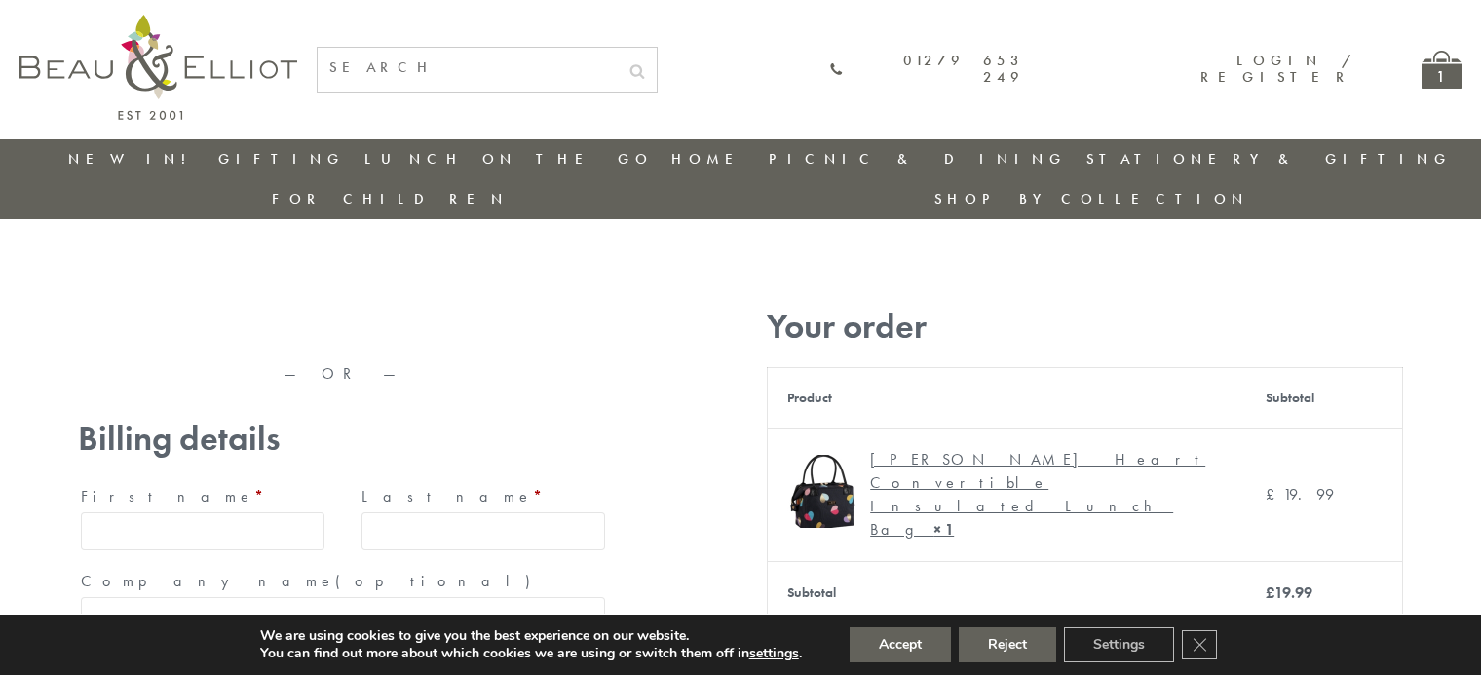
type input "[EMAIL_ADDRESS][DOMAIN_NAME]"
type input "[PERSON_NAME]"
type input "23, [GEOGRAPHIC_DATA], [GEOGRAPHIC_DATA]"
type input "London"
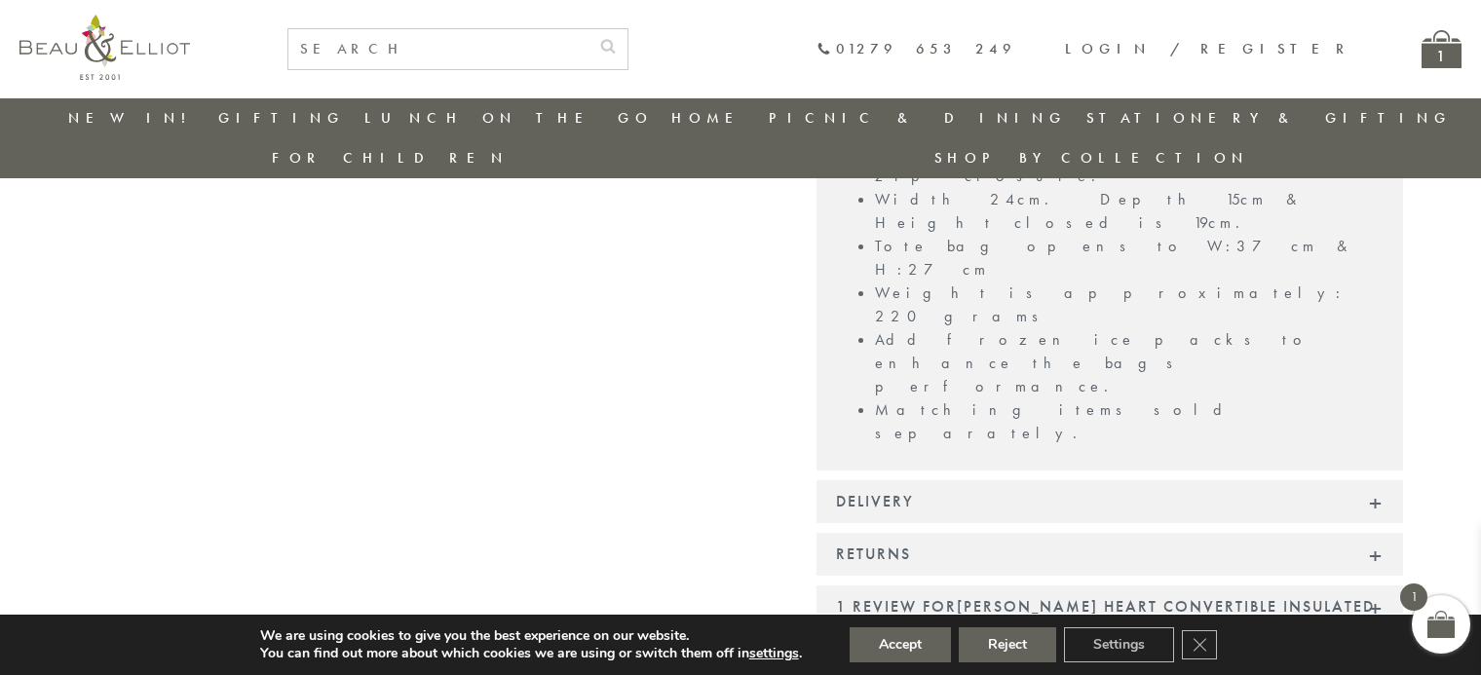
scroll to position [1859, 0]
